Goal: Task Accomplishment & Management: Manage account settings

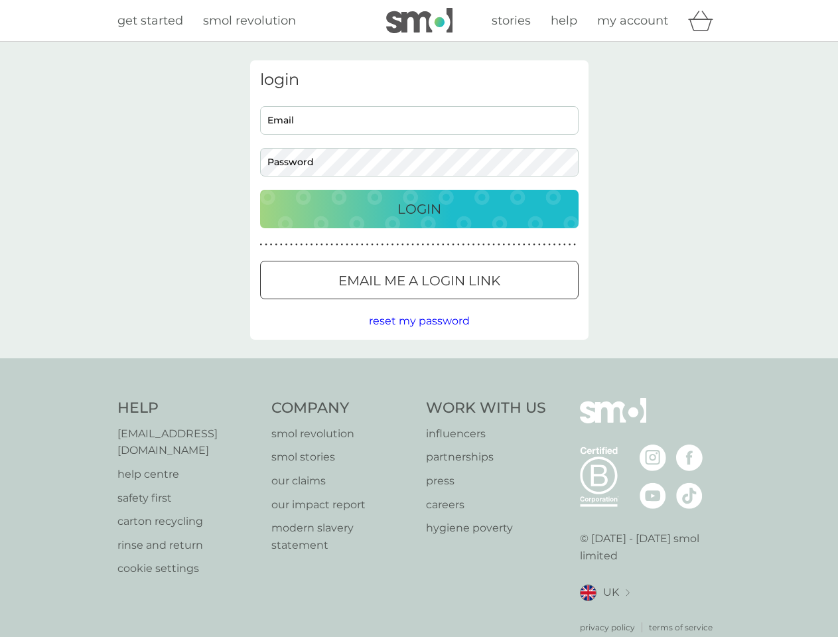
click at [705, 21] on icon "basket" at bounding box center [700, 21] width 25 height 21
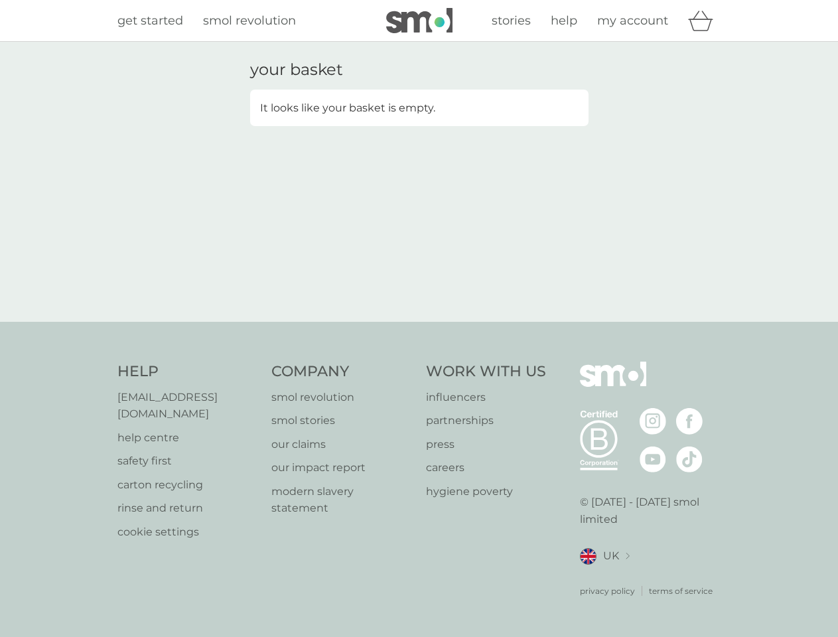
click at [419, 321] on div "your basket It looks like your basket is empty." at bounding box center [419, 182] width 838 height 280
click at [605, 576] on div "privacy policy terms of service" at bounding box center [650, 581] width 141 height 33
